Goal: Task Accomplishment & Management: Manage account settings

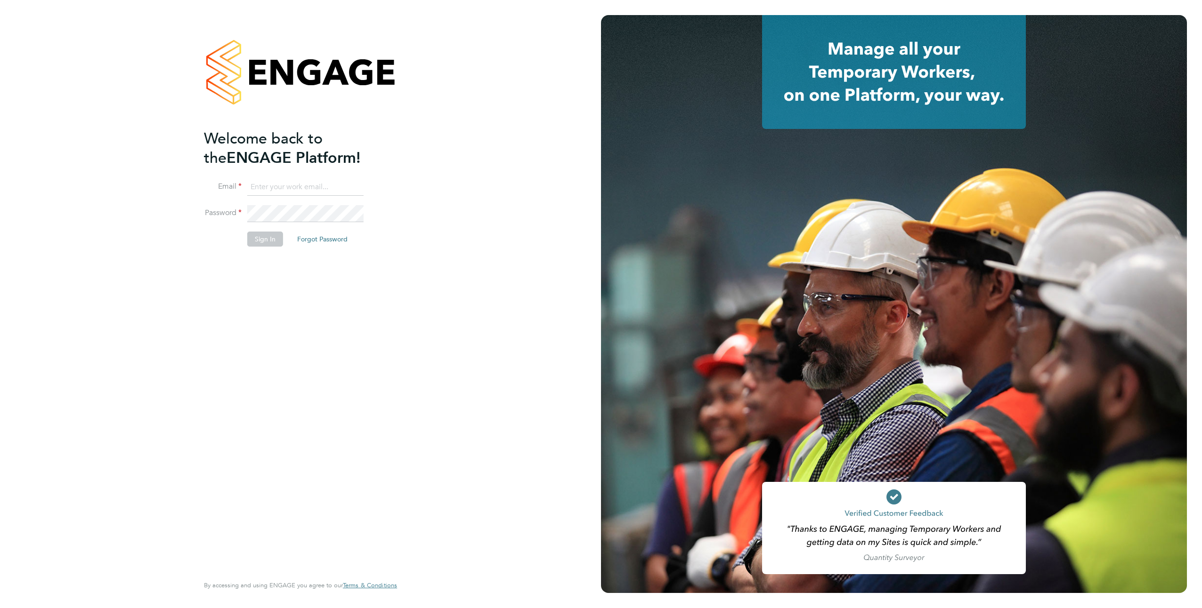
type input "[PERSON_NAME][EMAIL_ADDRESS][DOMAIN_NAME]"
click at [263, 243] on button "Sign In" at bounding box center [265, 239] width 36 height 15
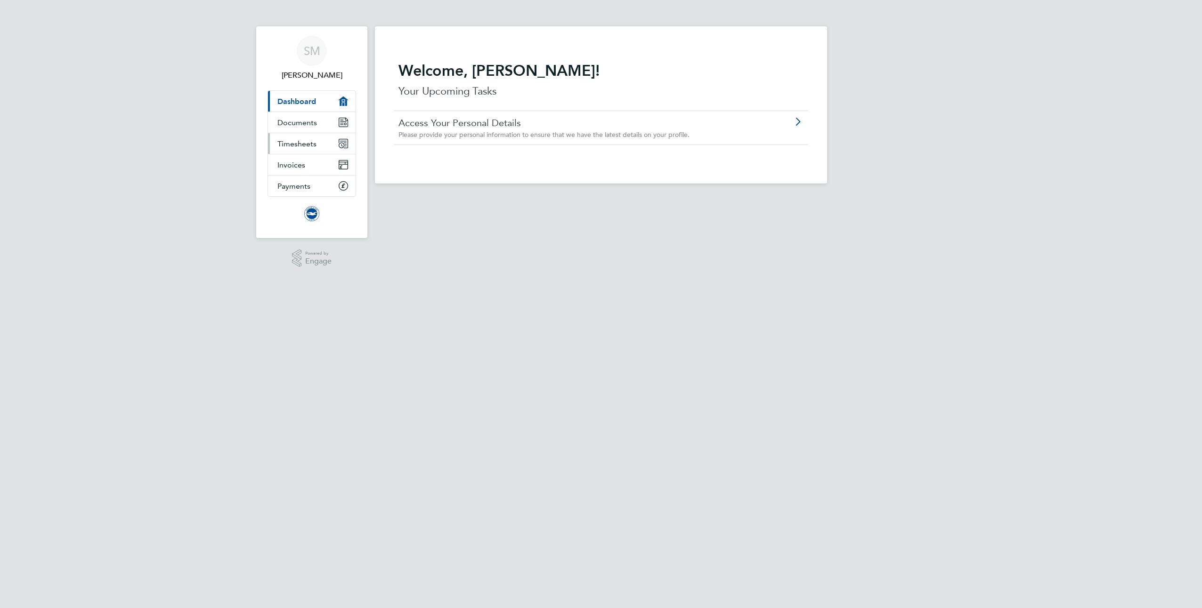
click at [299, 148] on span "Timesheets" at bounding box center [296, 143] width 39 height 9
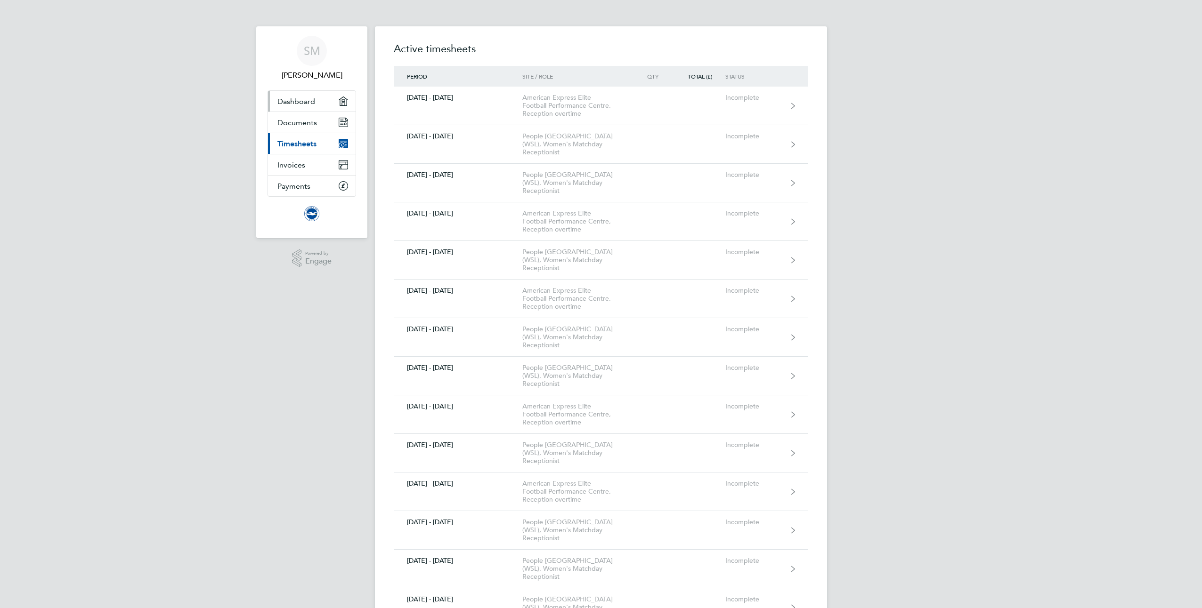
click at [291, 98] on span "Dashboard" at bounding box center [296, 101] width 38 height 9
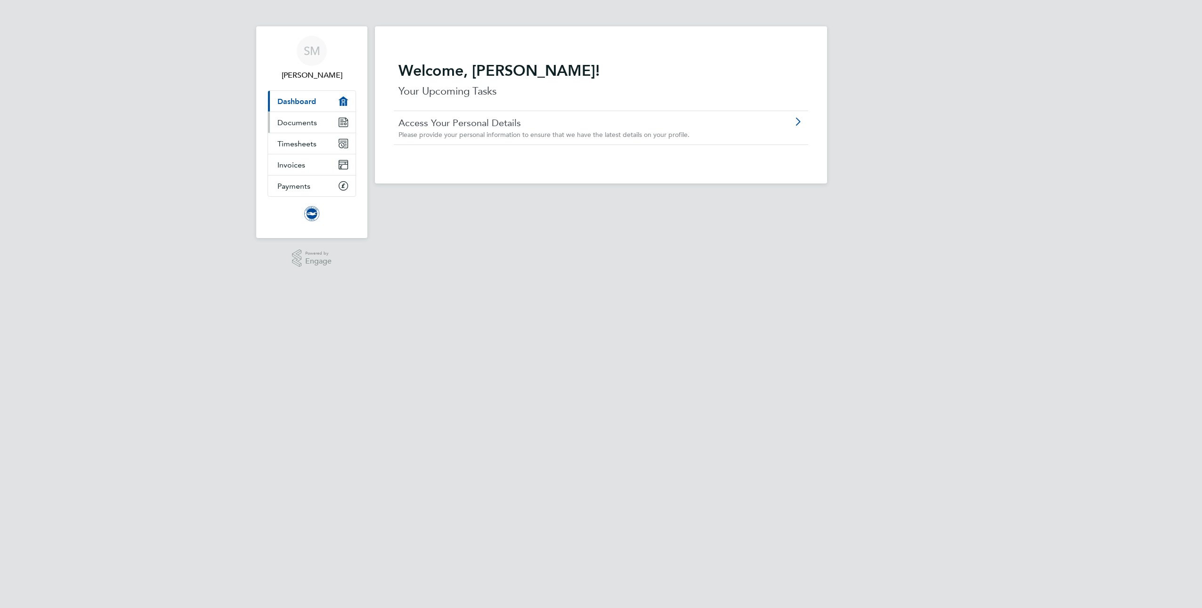
click at [293, 121] on span "Documents" at bounding box center [297, 122] width 40 height 9
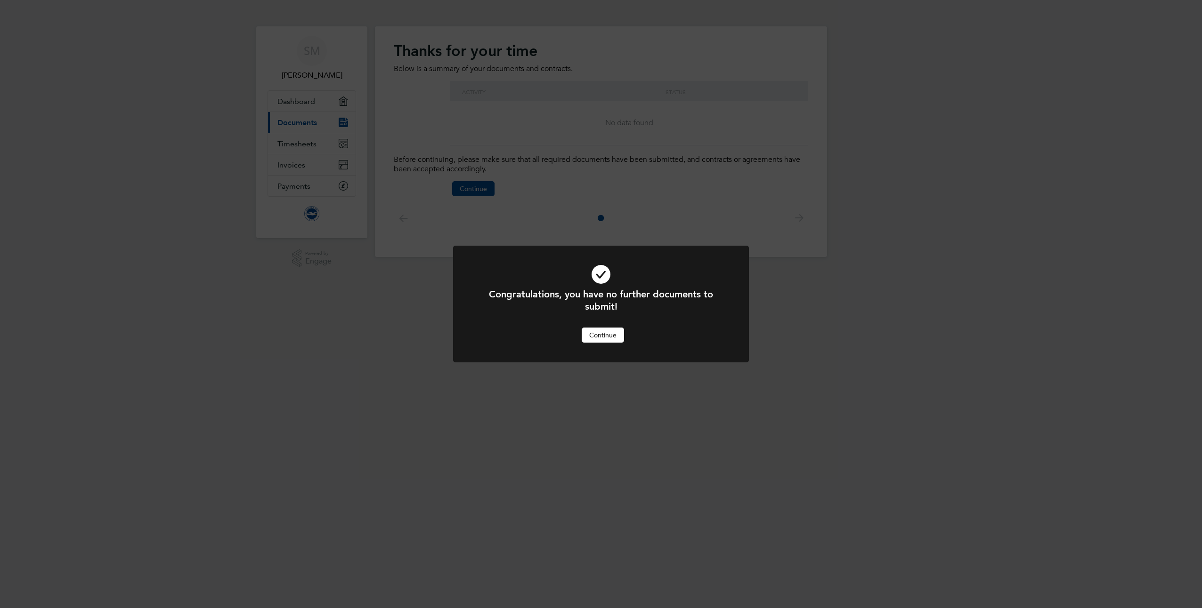
click at [332, 296] on div "Congratulations, you have no further documents to submit! Cancel Continue" at bounding box center [601, 304] width 1202 height 608
click at [614, 341] on button "Continue" at bounding box center [603, 335] width 42 height 15
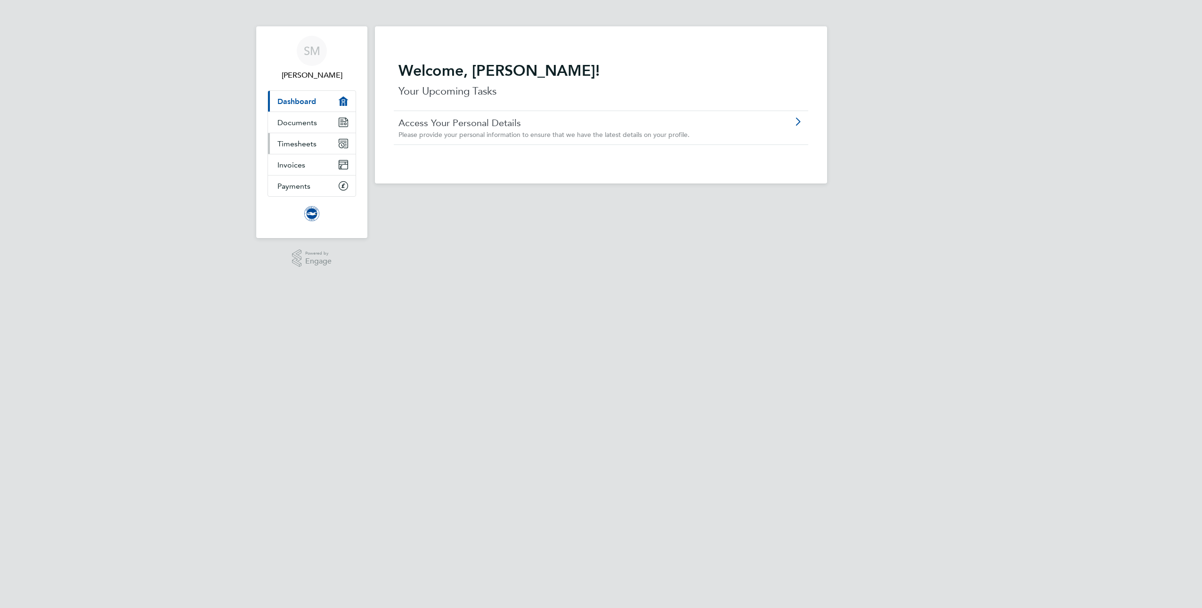
click at [306, 137] on link "Timesheets" at bounding box center [312, 143] width 88 height 21
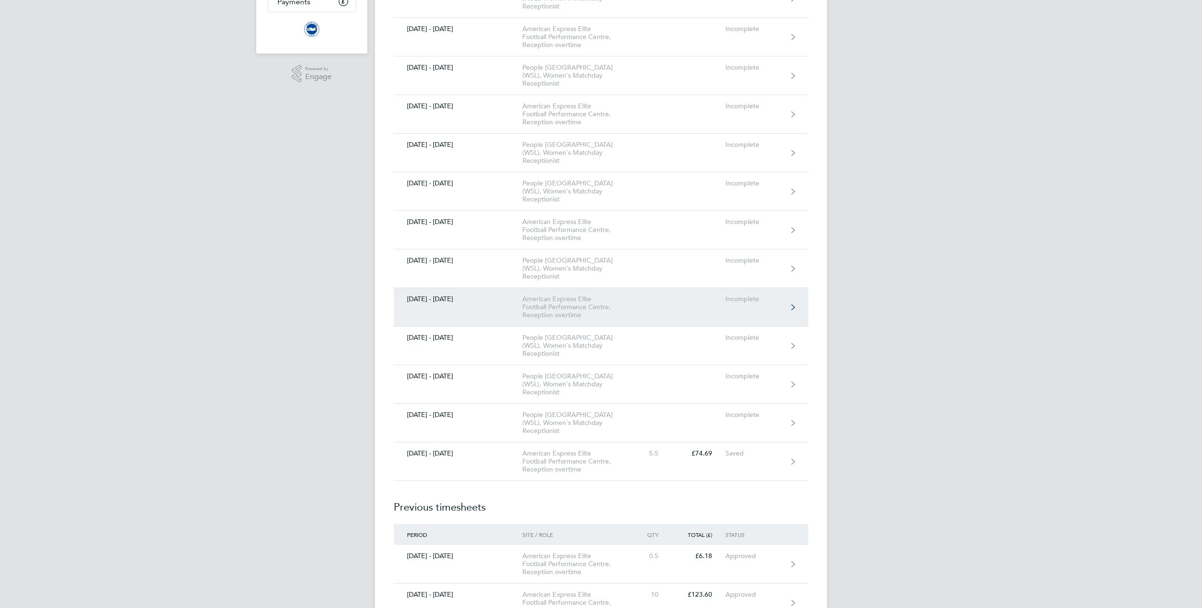
scroll to position [188, 0]
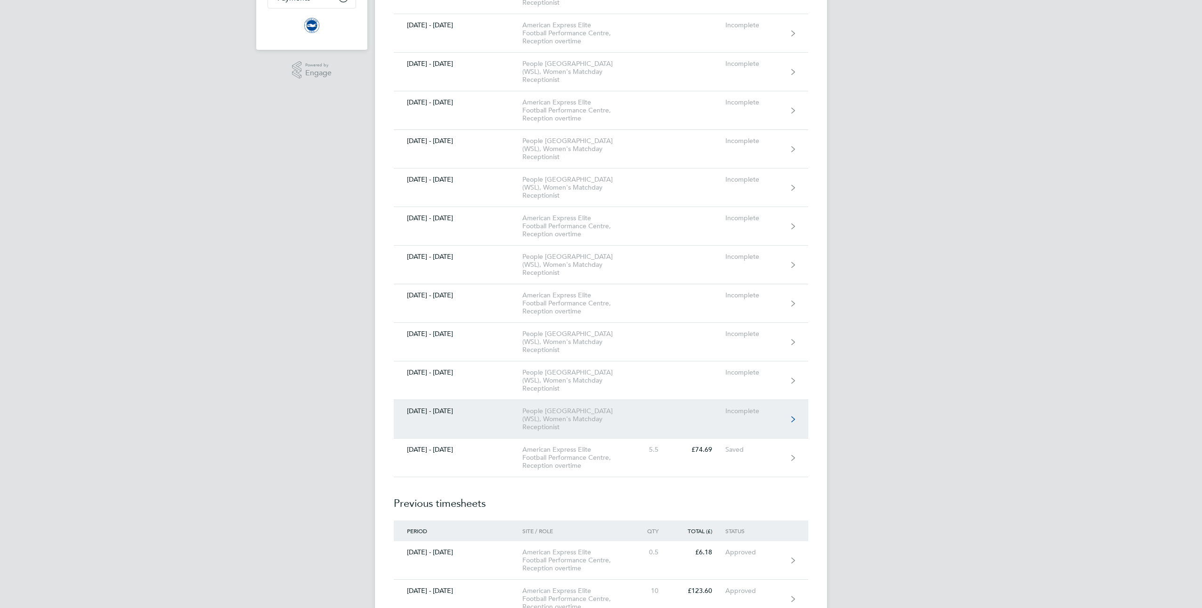
click at [565, 419] on div "People Pension Stadium (WSL), Women's Matchday Receptionist" at bounding box center [576, 419] width 108 height 24
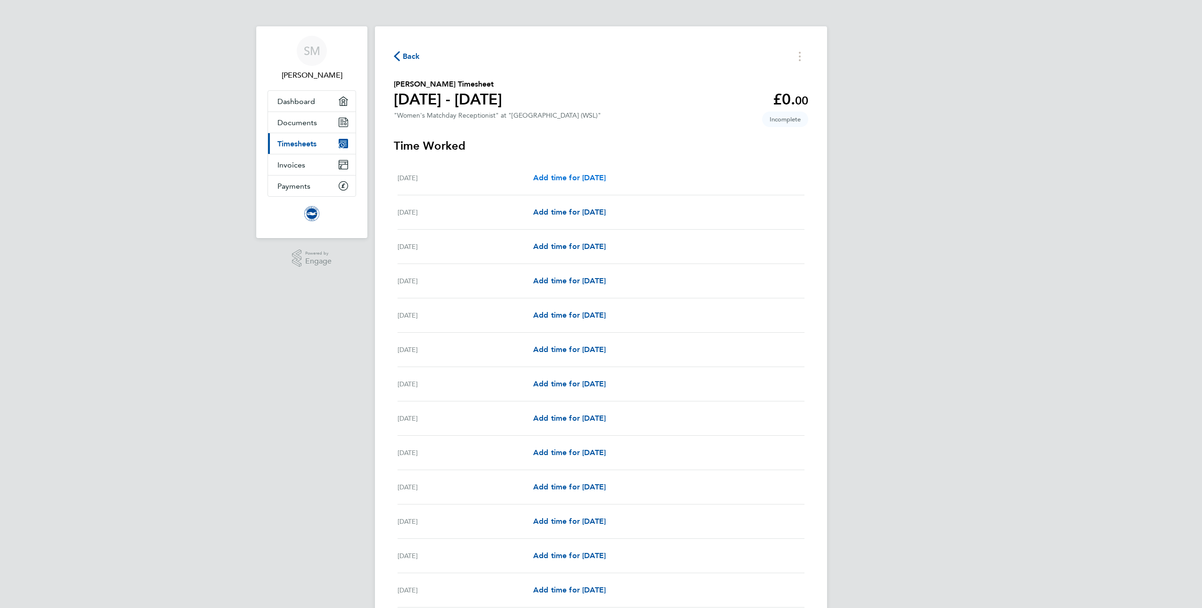
click at [567, 177] on span "Add time for Fri 01 Aug" at bounding box center [569, 177] width 73 height 9
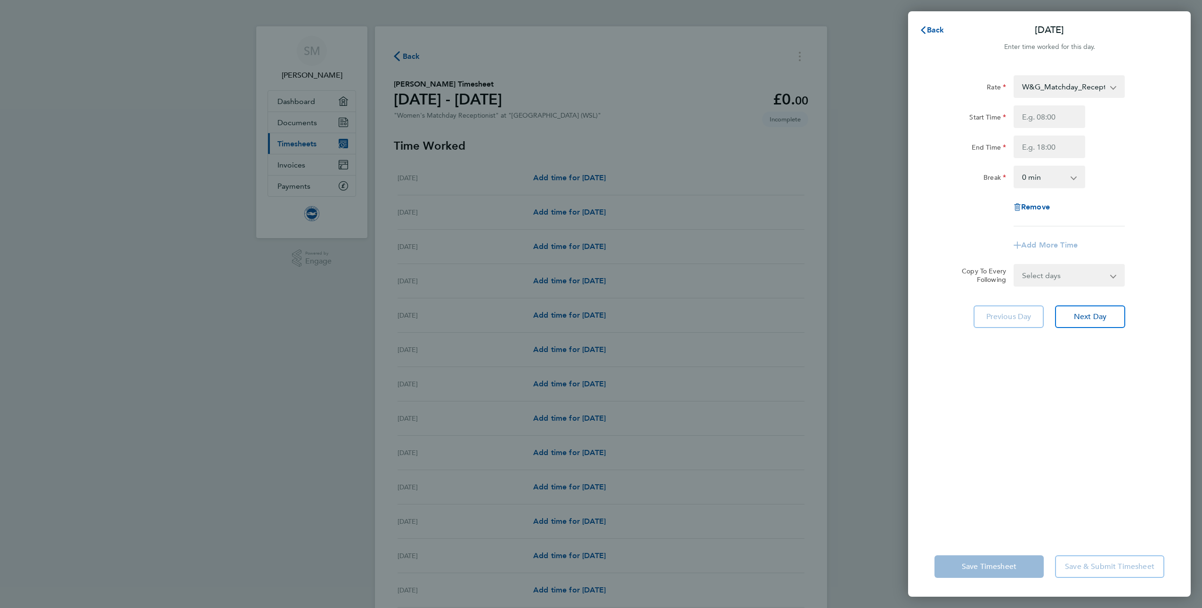
click at [852, 201] on div "Back Fri 01 Aug Enter time worked for this day. Rate W&G_Matchday_Reception - 1…" at bounding box center [601, 304] width 1202 height 608
click at [406, 52] on div "Back Fri 01 Aug Enter time worked for this day. Rate W&G_Matchday_Reception - 1…" at bounding box center [601, 304] width 1202 height 608
drag, startPoint x: 1023, startPoint y: 507, endPoint x: 843, endPoint y: 384, distance: 217.9
click at [1019, 501] on div "Rate W&G_Matchday_Reception - 12.60 Start Time End Time Break 0 min 15 min 30 m…" at bounding box center [1049, 300] width 283 height 473
click at [1042, 115] on input "Start Time" at bounding box center [1050, 116] width 72 height 23
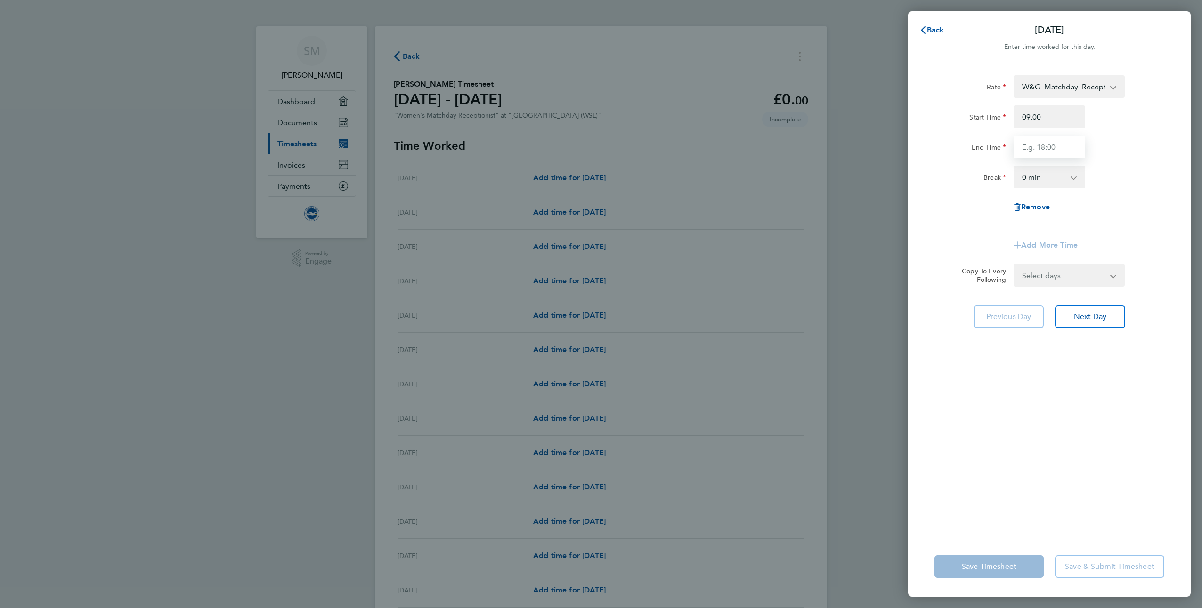
type input "09:00"
click at [1054, 153] on input "End Time" at bounding box center [1050, 147] width 72 height 23
type input "16:00"
click at [1114, 145] on div "End Time 16:00" at bounding box center [1049, 147] width 237 height 23
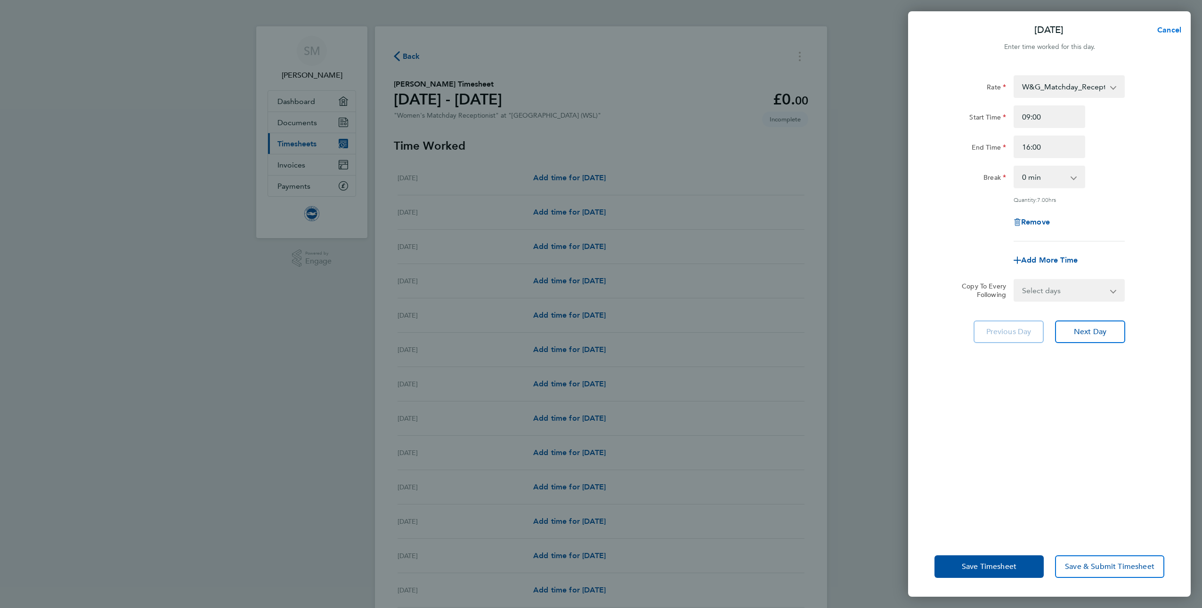
click at [1167, 30] on span "Cancel" at bounding box center [1167, 29] width 27 height 9
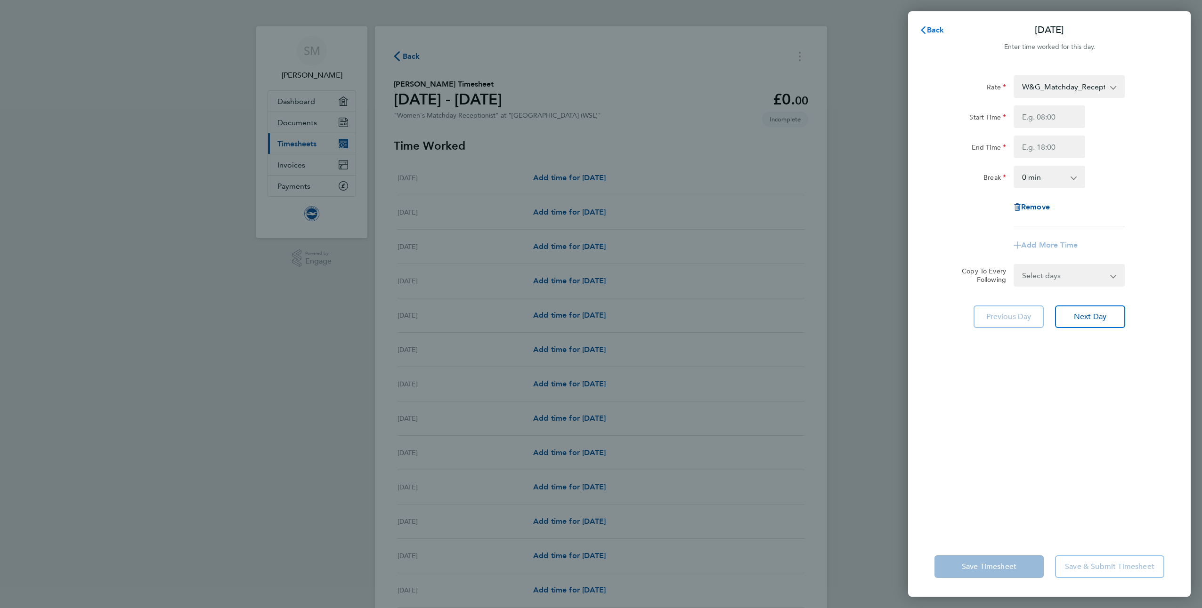
click at [930, 27] on span "Back" at bounding box center [935, 29] width 17 height 9
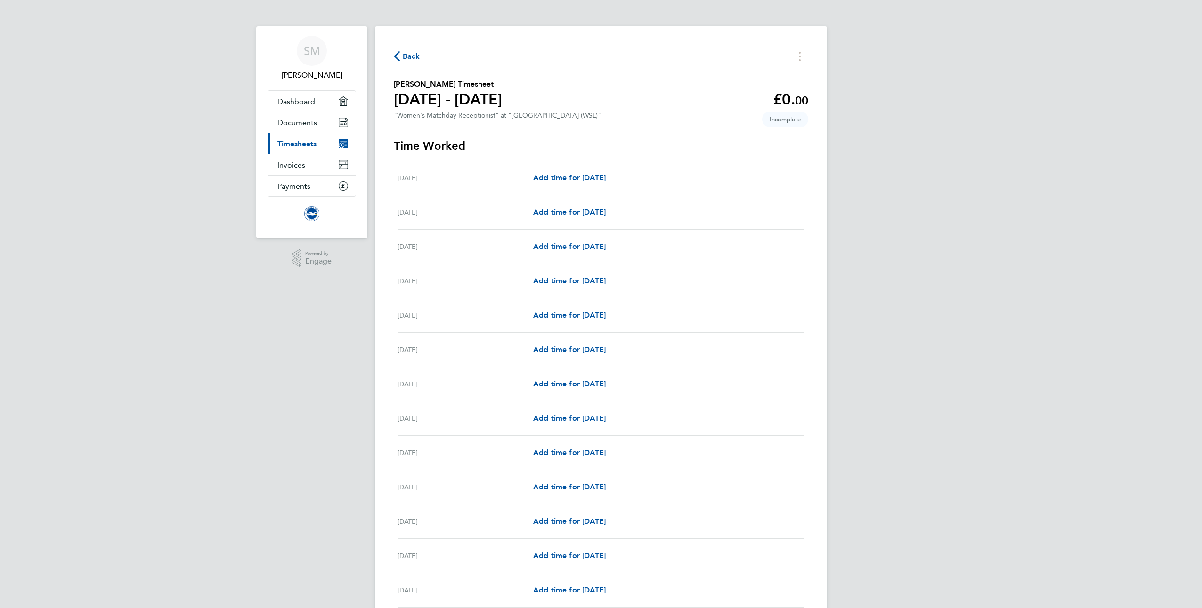
click at [409, 56] on span "Back" at bounding box center [411, 56] width 17 height 11
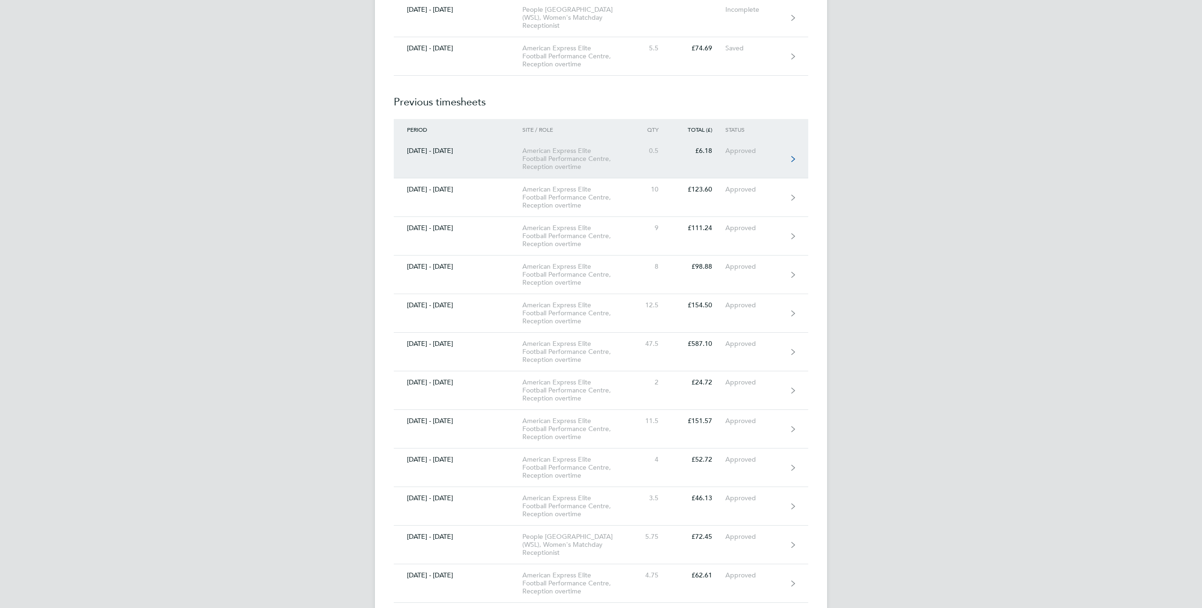
scroll to position [612, 0]
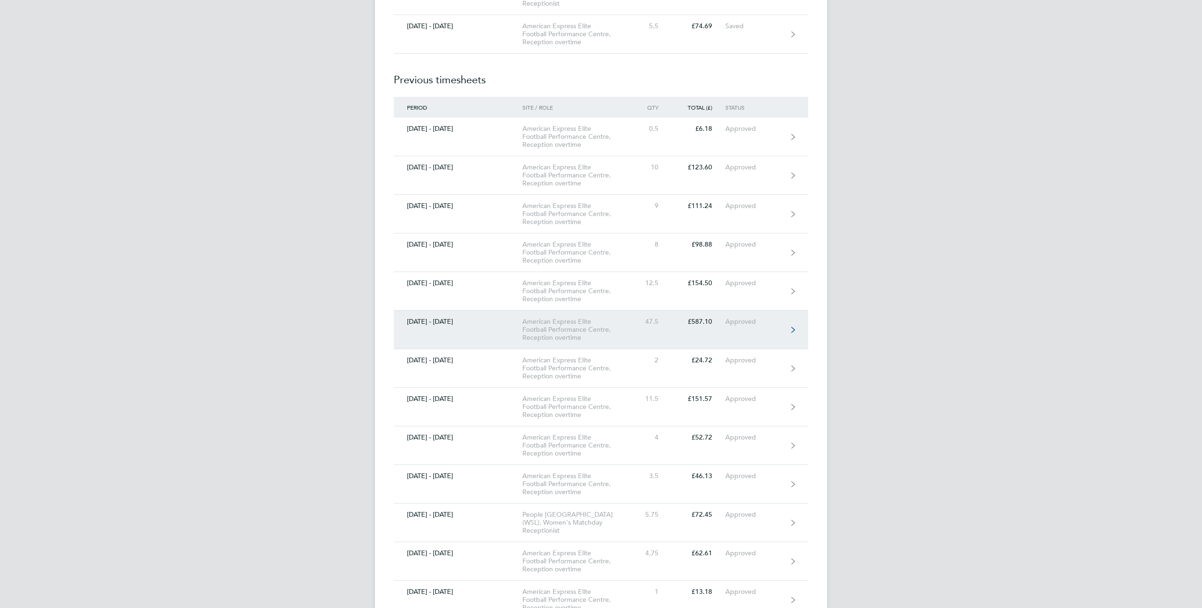
click at [558, 334] on div "American Express Elite Football Performance Centre, Reception overtime" at bounding box center [576, 330] width 108 height 24
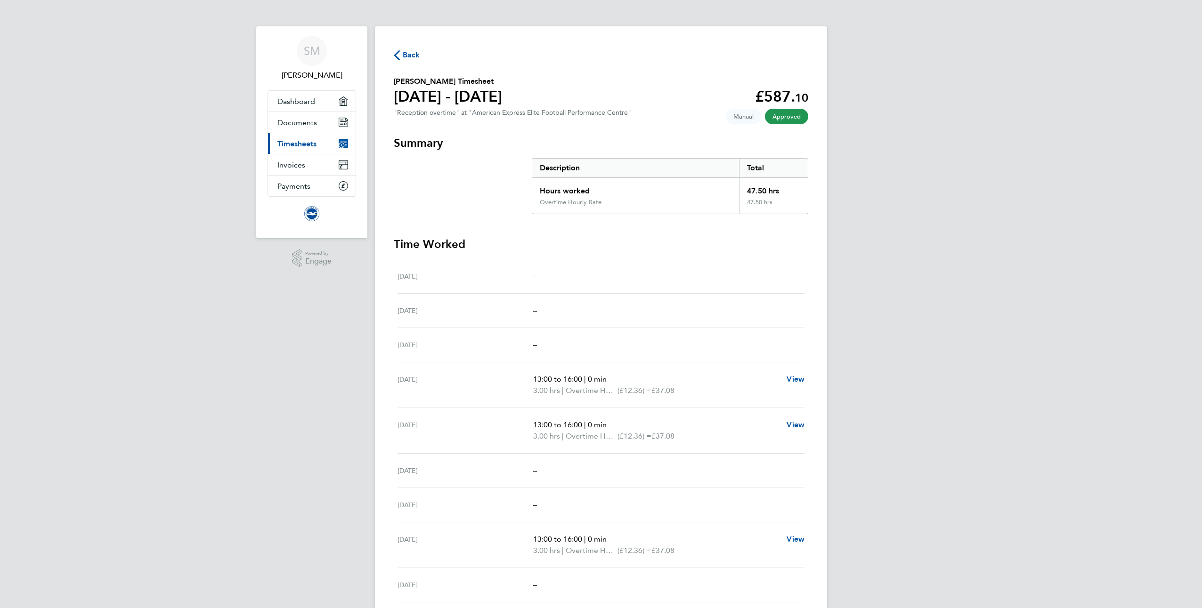
click at [413, 57] on span "Back" at bounding box center [411, 54] width 17 height 11
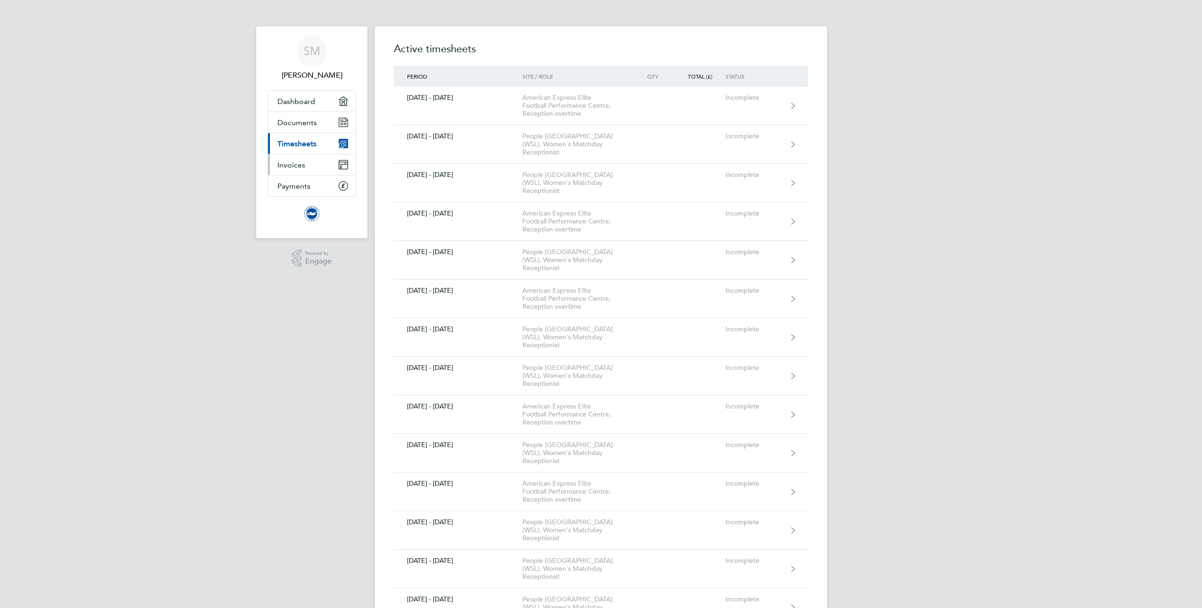
click at [300, 169] on span "Invoices" at bounding box center [291, 165] width 28 height 9
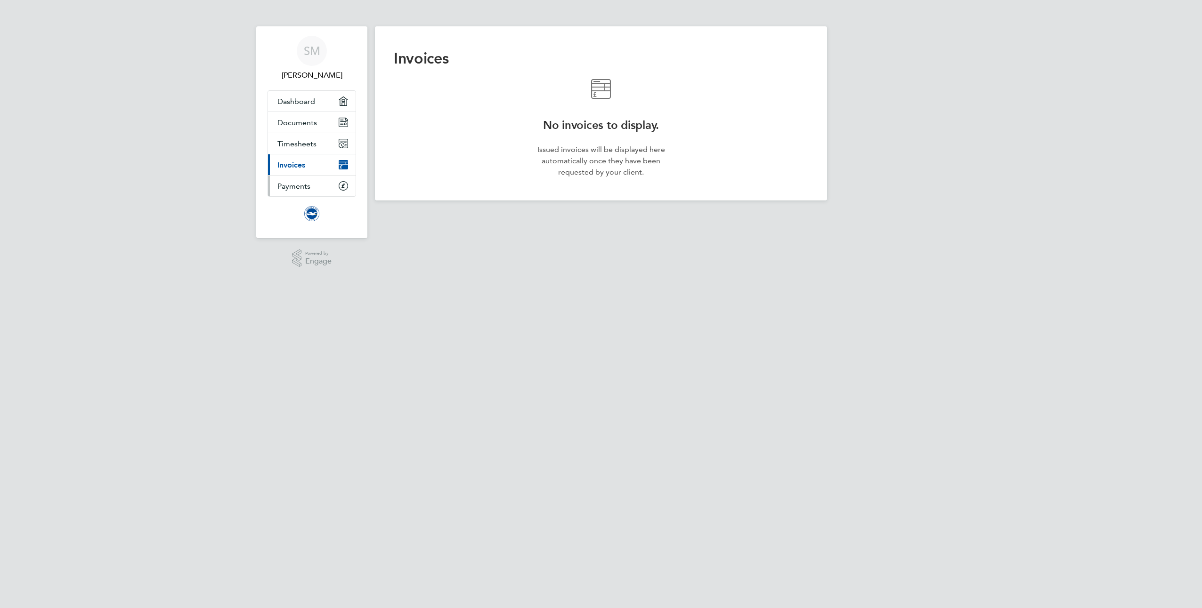
click at [296, 182] on span "Payments" at bounding box center [293, 186] width 33 height 9
click at [294, 122] on span "Documents" at bounding box center [297, 122] width 40 height 9
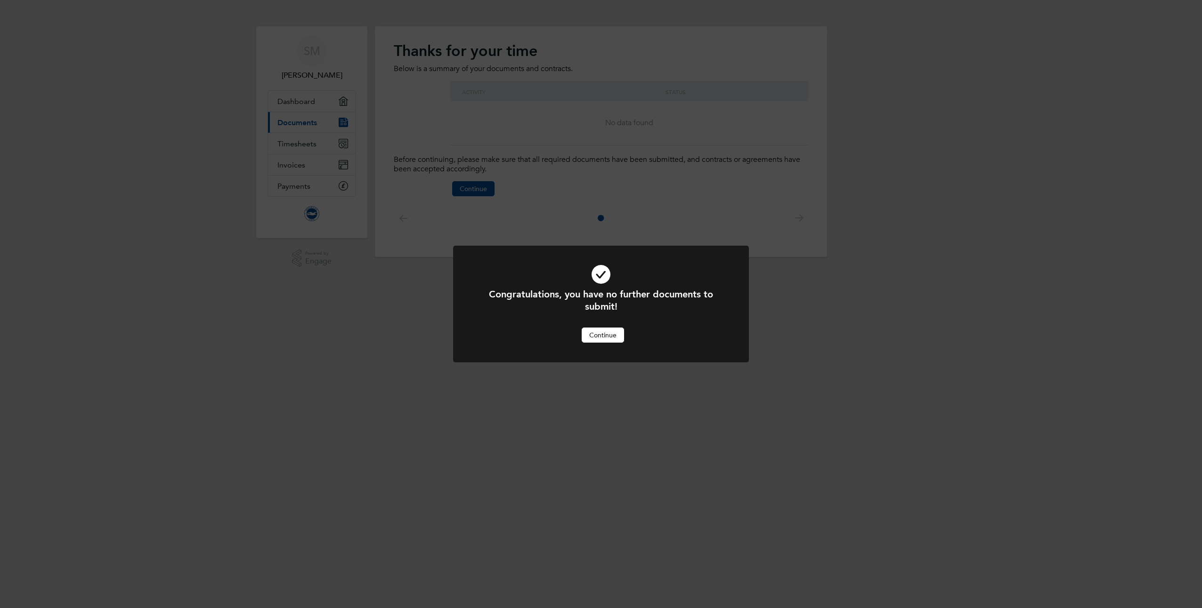
drag, startPoint x: 584, startPoint y: 338, endPoint x: 594, endPoint y: 334, distance: 10.4
click at [590, 336] on button "Continue" at bounding box center [603, 335] width 42 height 15
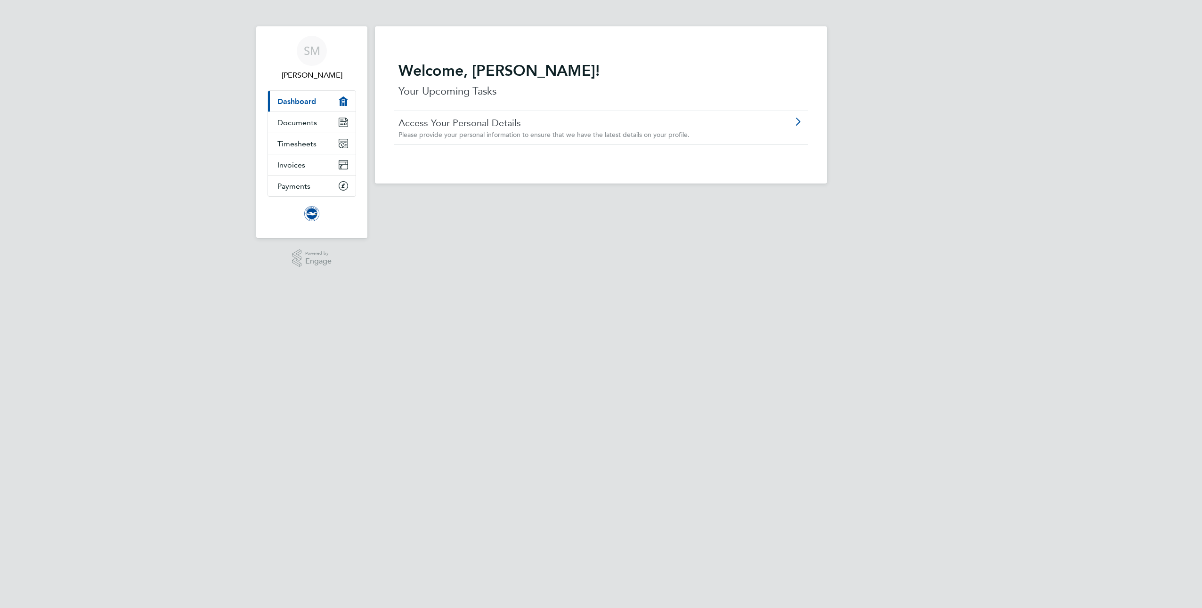
click at [302, 107] on link "Current page: Dashboard" at bounding box center [312, 101] width 88 height 21
click at [345, 97] on icon "Main navigation" at bounding box center [343, 101] width 9 height 9
click at [318, 120] on link "Documents" at bounding box center [312, 122] width 88 height 21
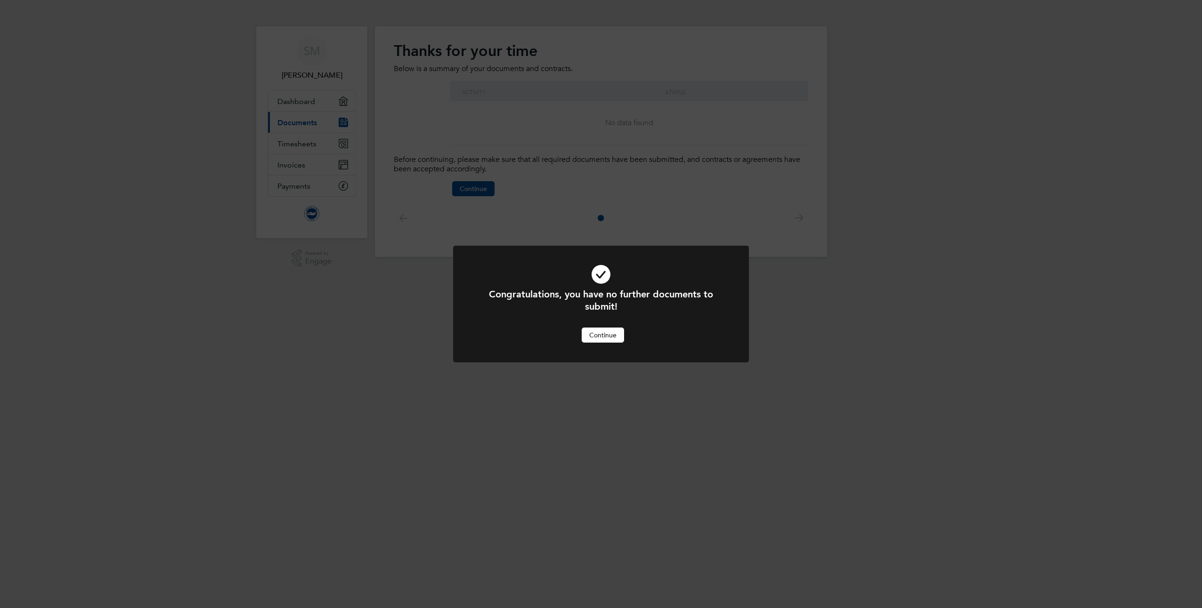
click at [318, 122] on div "Congratulations, you have no further documents to submit! Cancel Continue" at bounding box center [601, 304] width 1202 height 608
click at [308, 143] on div "Congratulations, you have no further documents to submit! Cancel Continue" at bounding box center [601, 304] width 1202 height 608
drag, startPoint x: 613, startPoint y: 339, endPoint x: 612, endPoint y: 326, distance: 12.3
click at [614, 338] on button "Continue" at bounding box center [603, 335] width 42 height 15
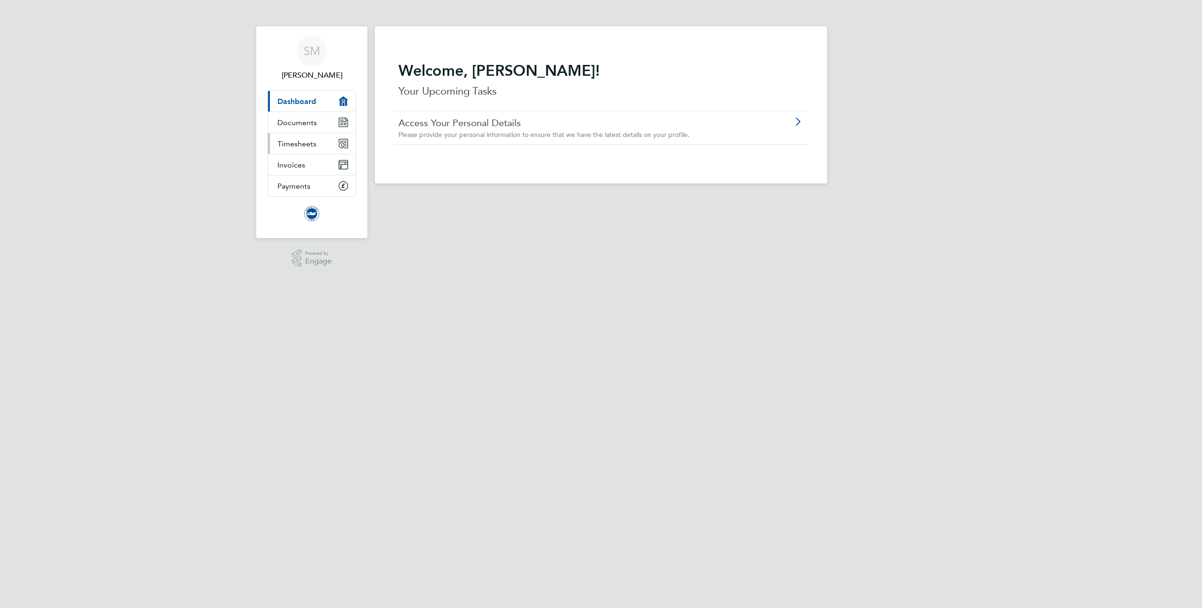
click at [323, 146] on link "Timesheets" at bounding box center [312, 143] width 88 height 21
